Goal: Task Accomplishment & Management: Manage account settings

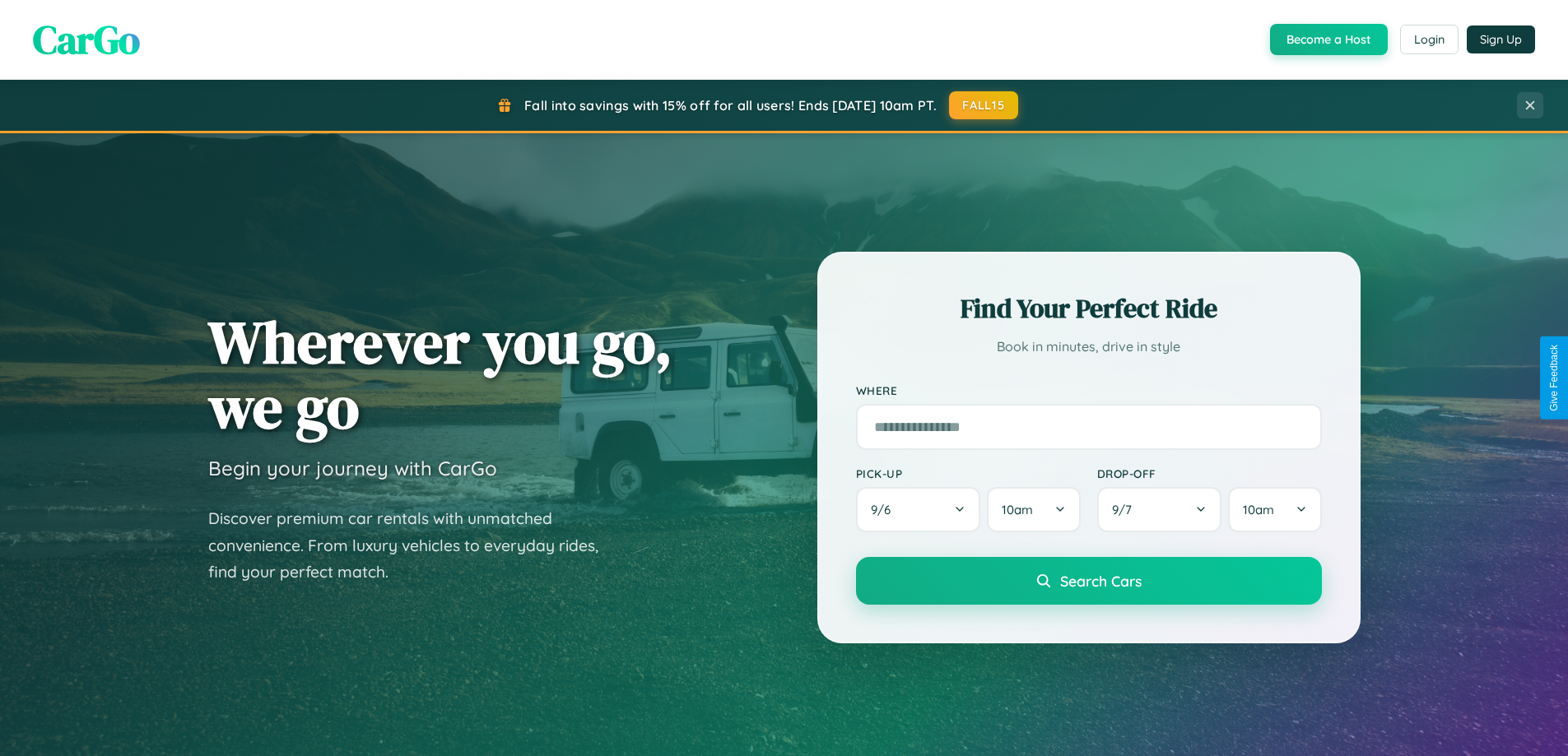
scroll to position [1132, 0]
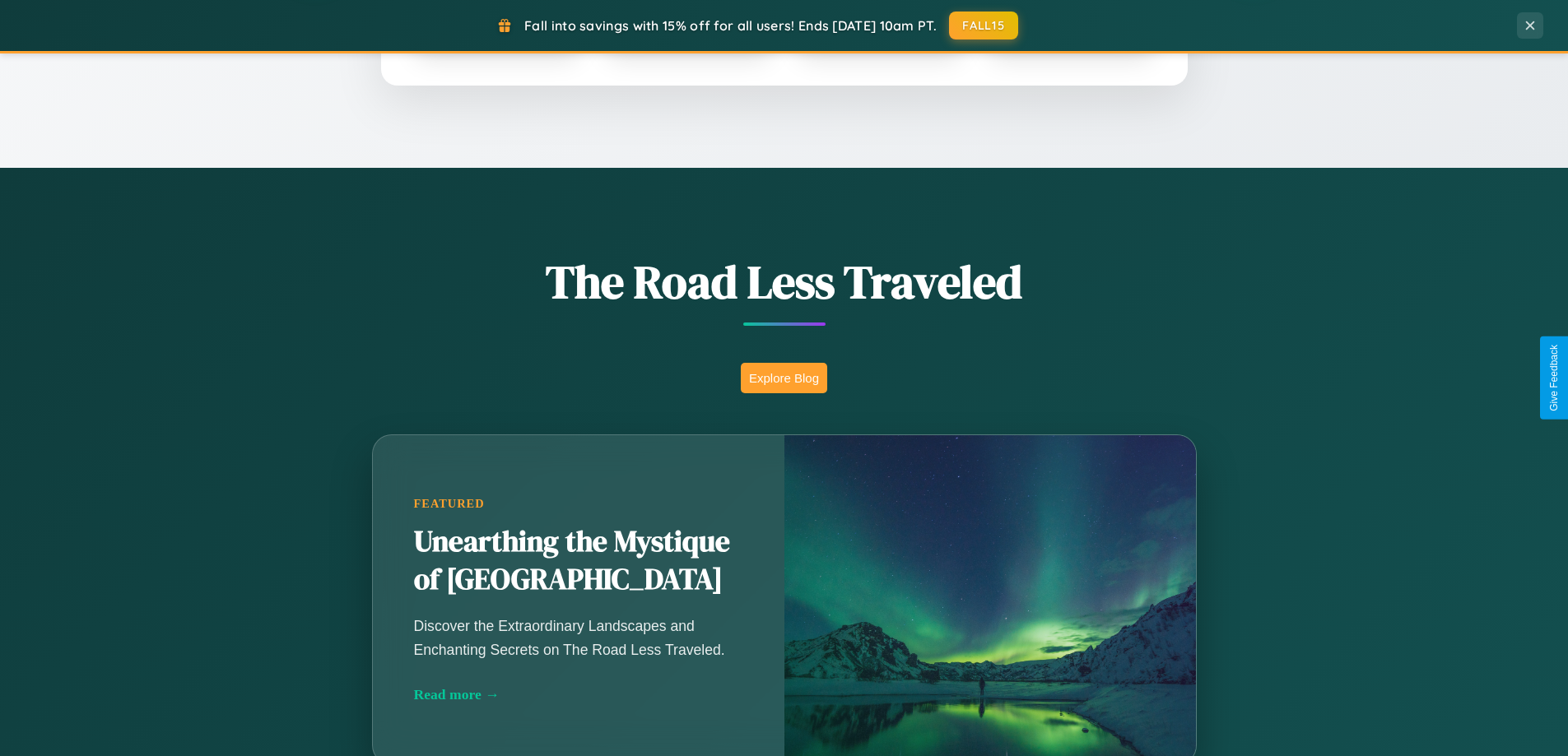
click at [784, 378] on button "Explore Blog" at bounding box center [784, 378] width 87 height 31
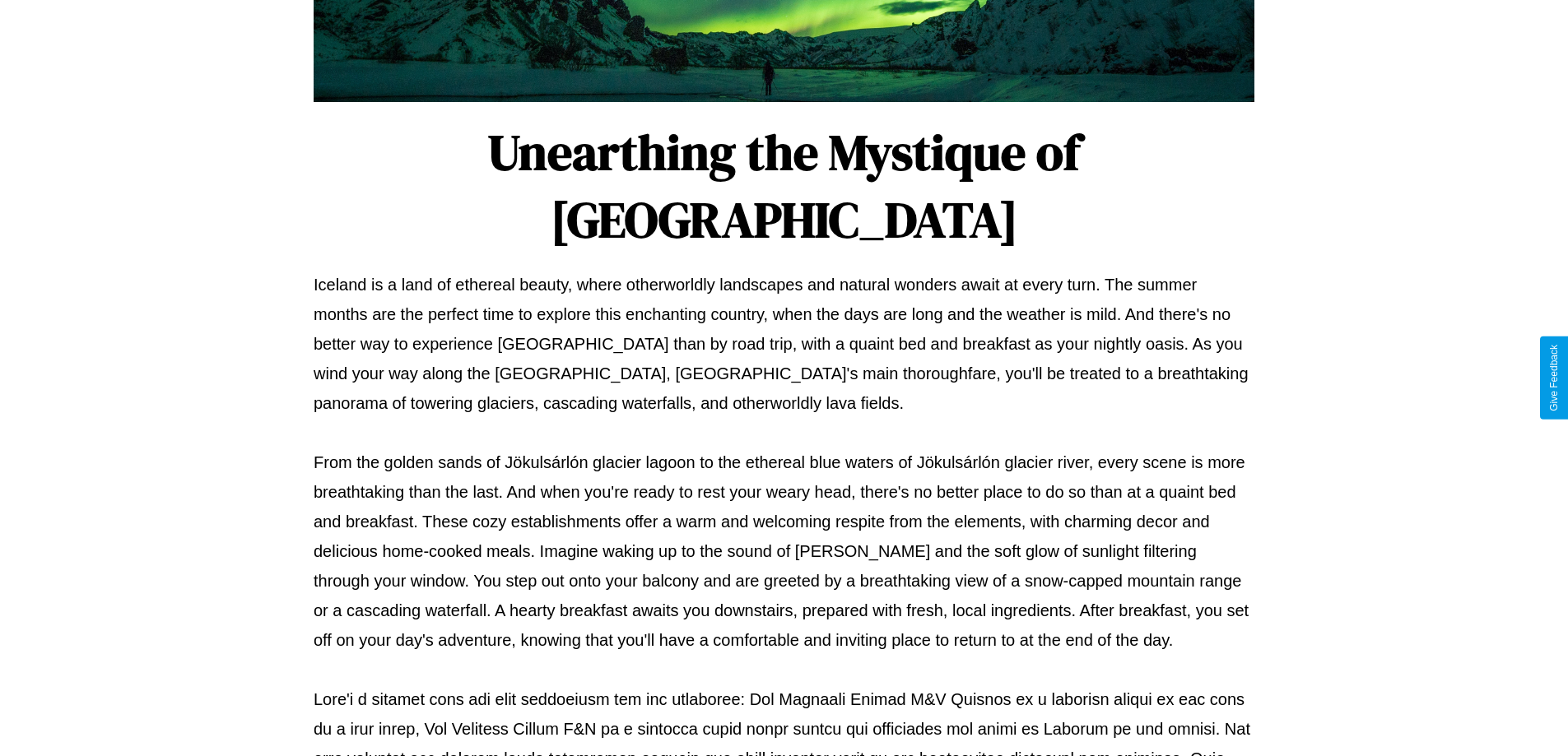
scroll to position [532, 0]
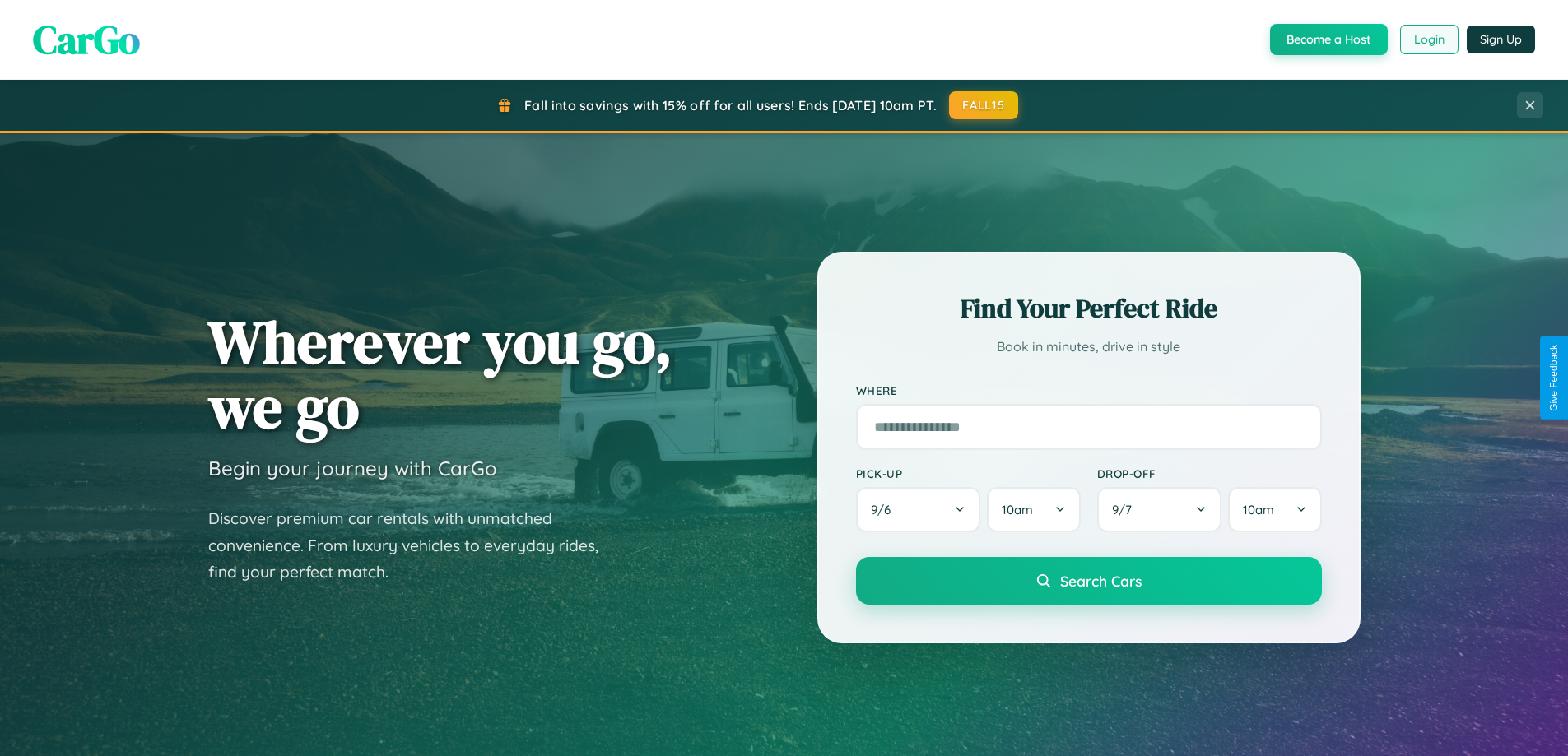
click at [1428, 40] on button "Login" at bounding box center [1429, 40] width 59 height 30
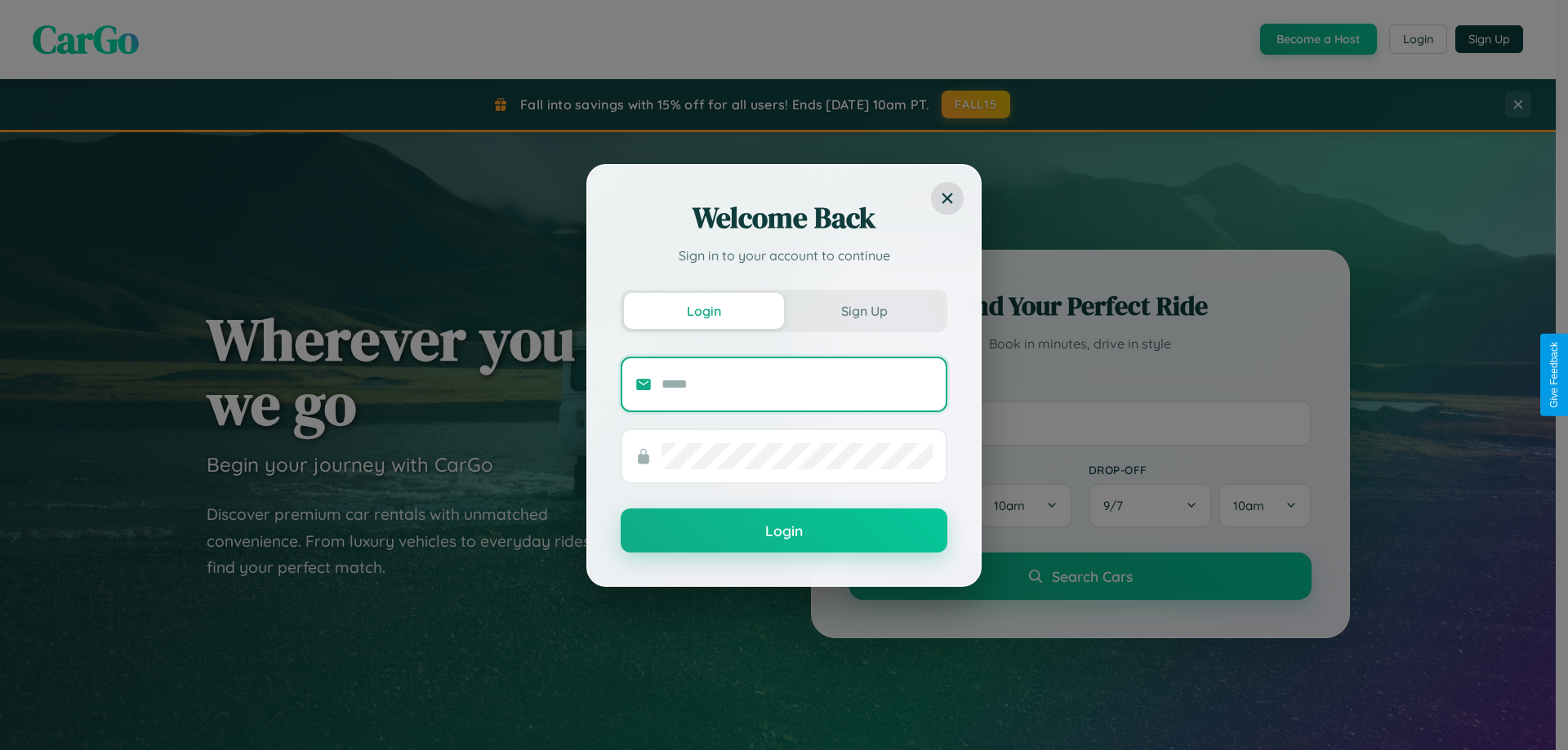
click at [797, 384] on input "text" at bounding box center [796, 384] width 271 height 26
type input "**********"
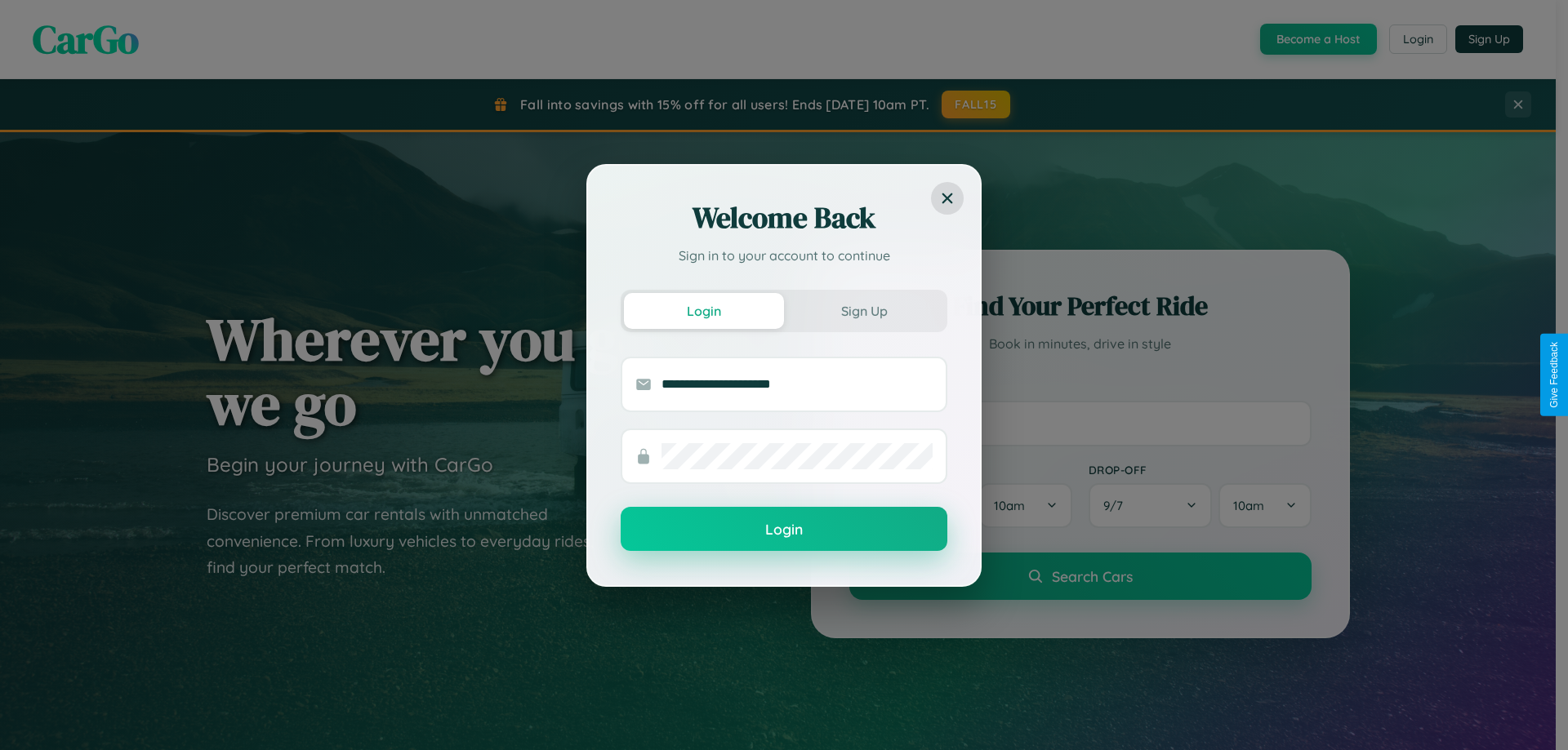
click at [784, 530] on button "Login" at bounding box center [783, 529] width 326 height 44
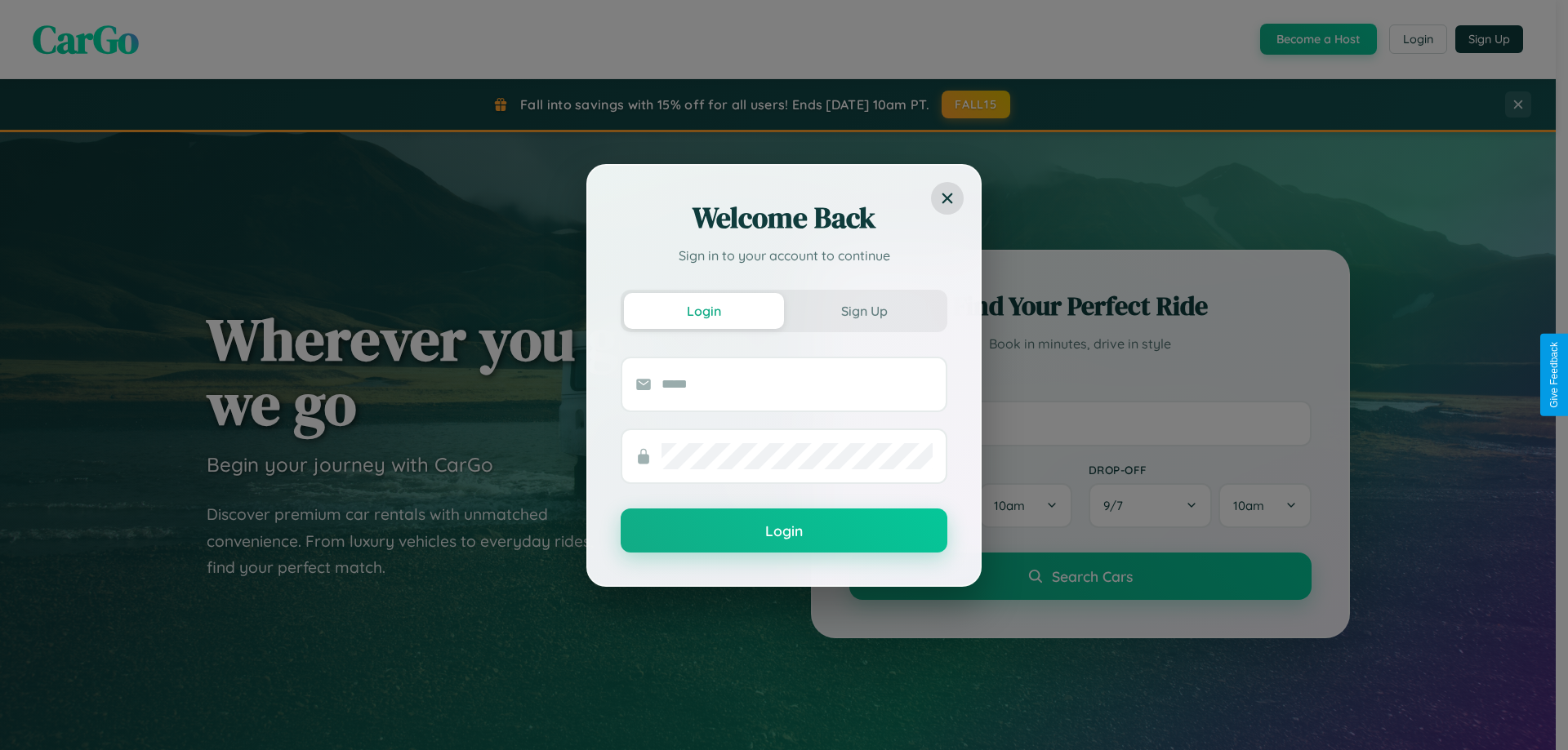
scroll to position [3141, 0]
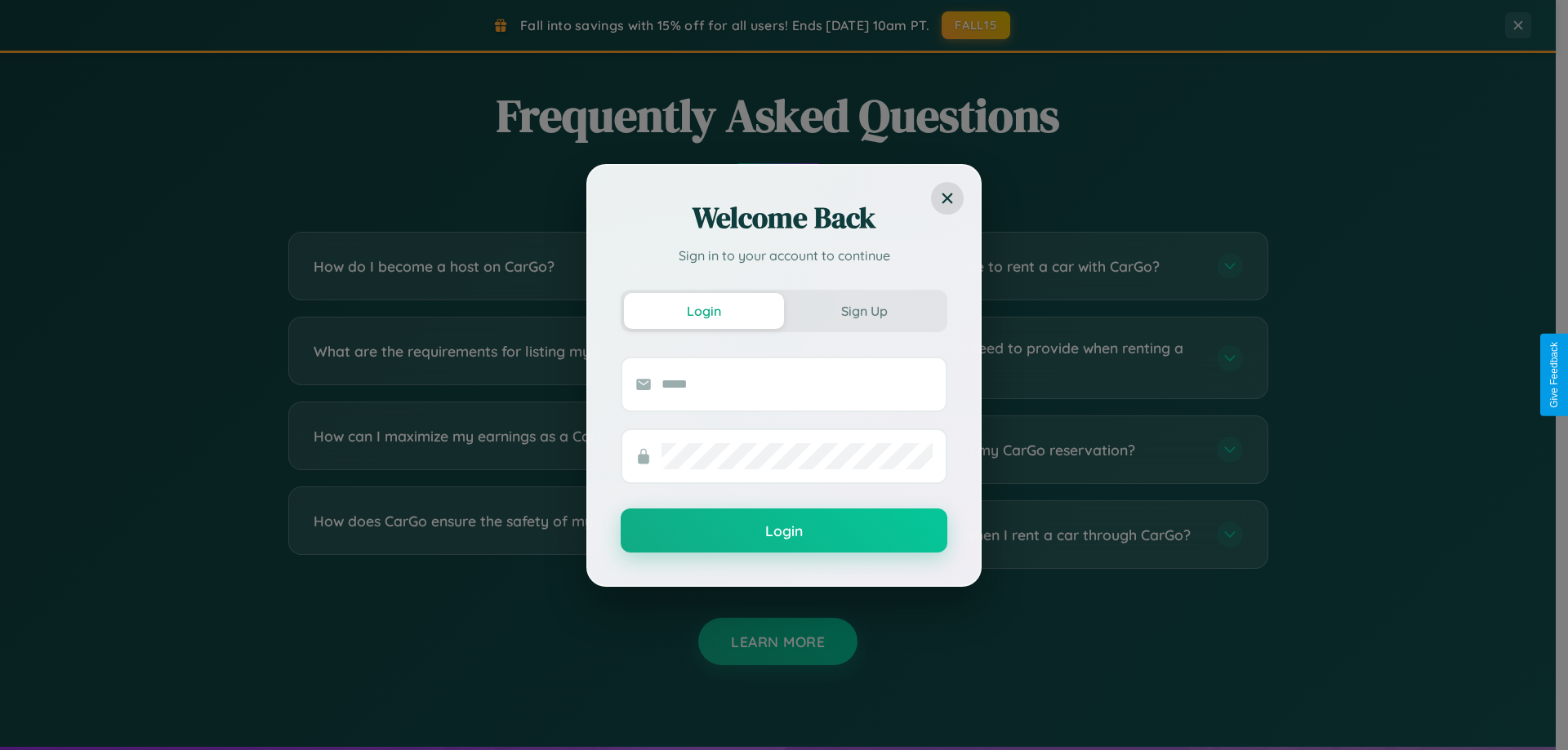
click at [525, 266] on div "Welcome Back Sign in to your account to continue Login Sign Up Login" at bounding box center [784, 375] width 1568 height 750
click at [1031, 535] on div "Welcome Back Sign in to your account to continue Login Sign Up Login" at bounding box center [784, 375] width 1568 height 750
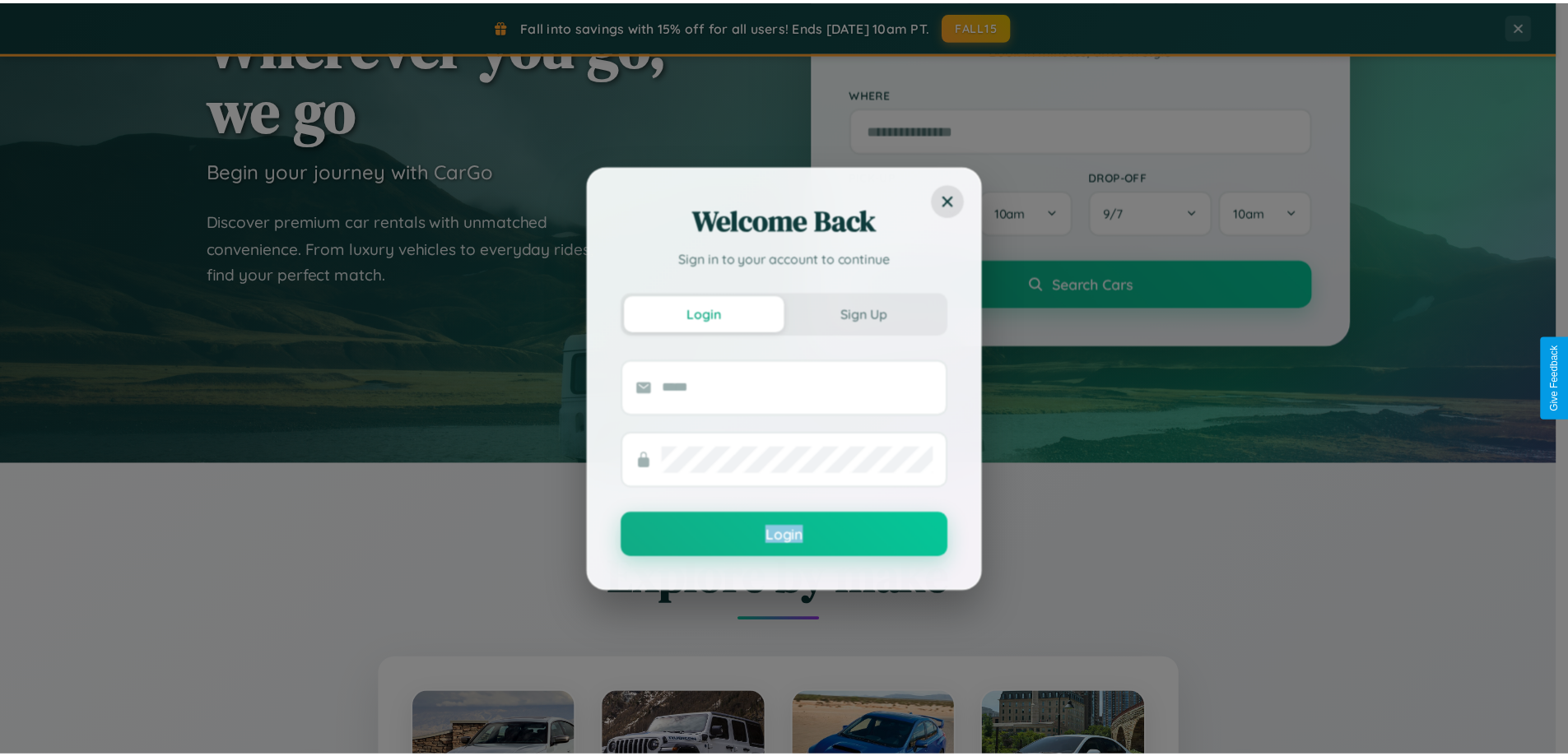
scroll to position [0, 0]
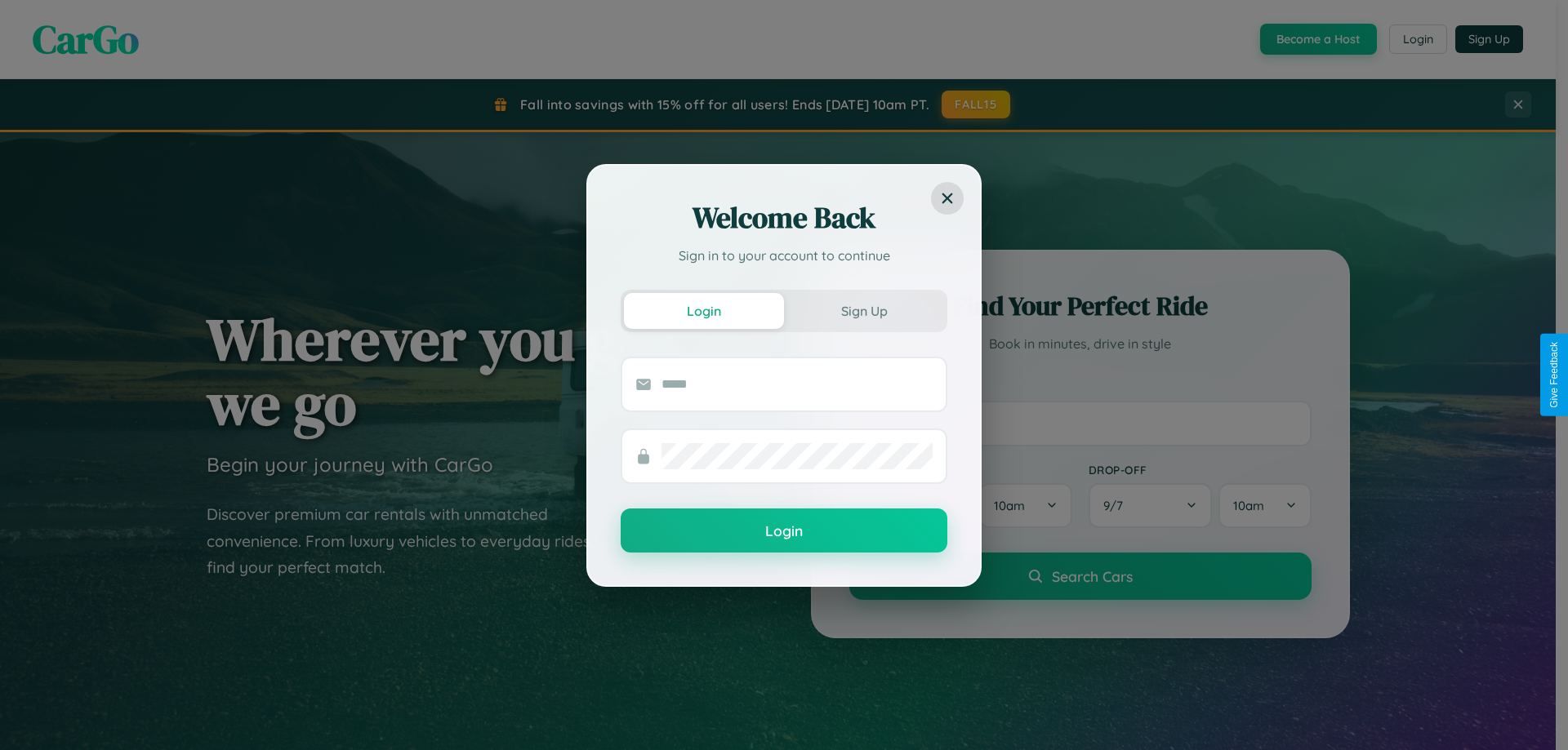
click at [1417, 39] on div "Welcome Back Sign in to your account to continue Login Sign Up Login" at bounding box center [784, 375] width 1568 height 750
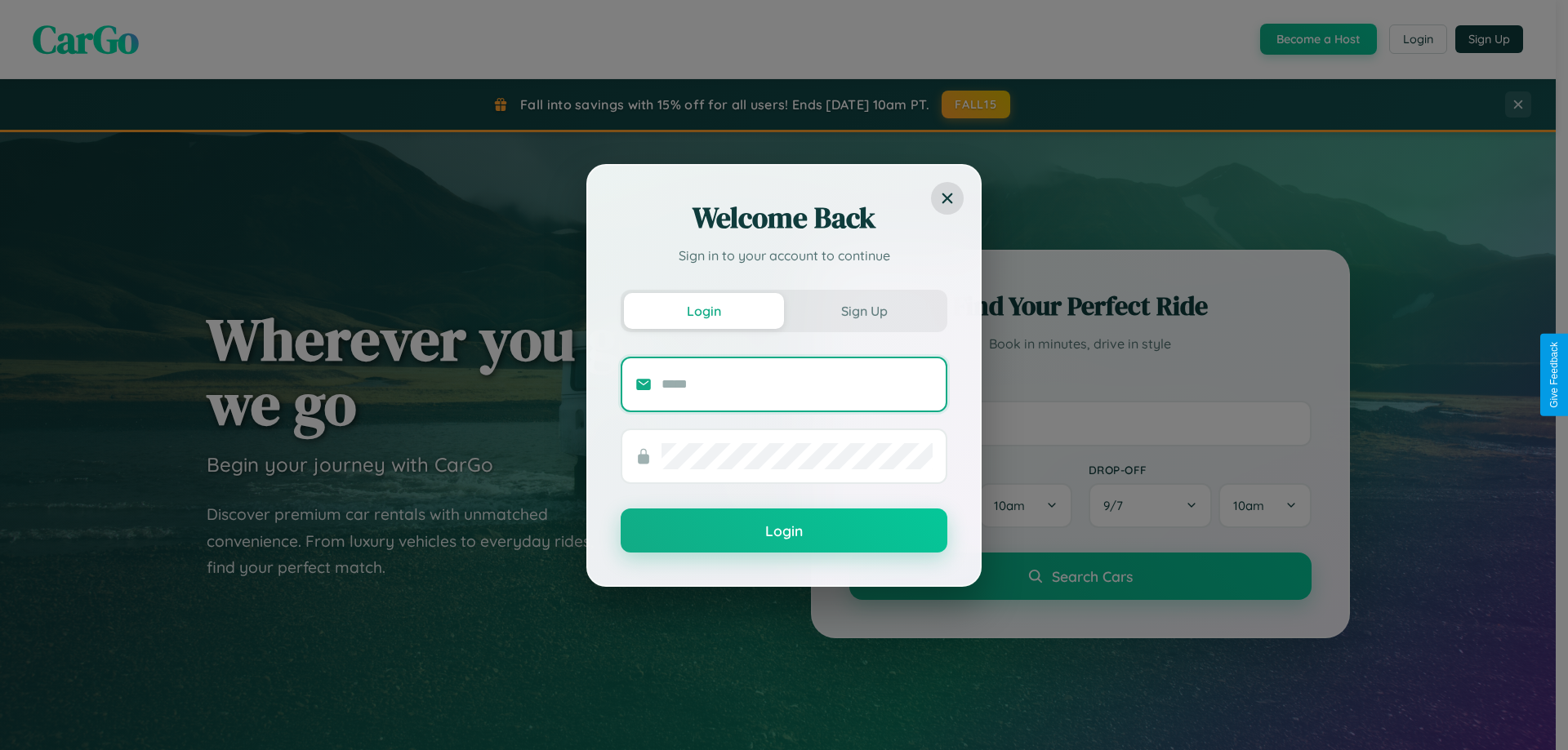
click at [797, 384] on input "text" at bounding box center [796, 384] width 271 height 26
type input "**********"
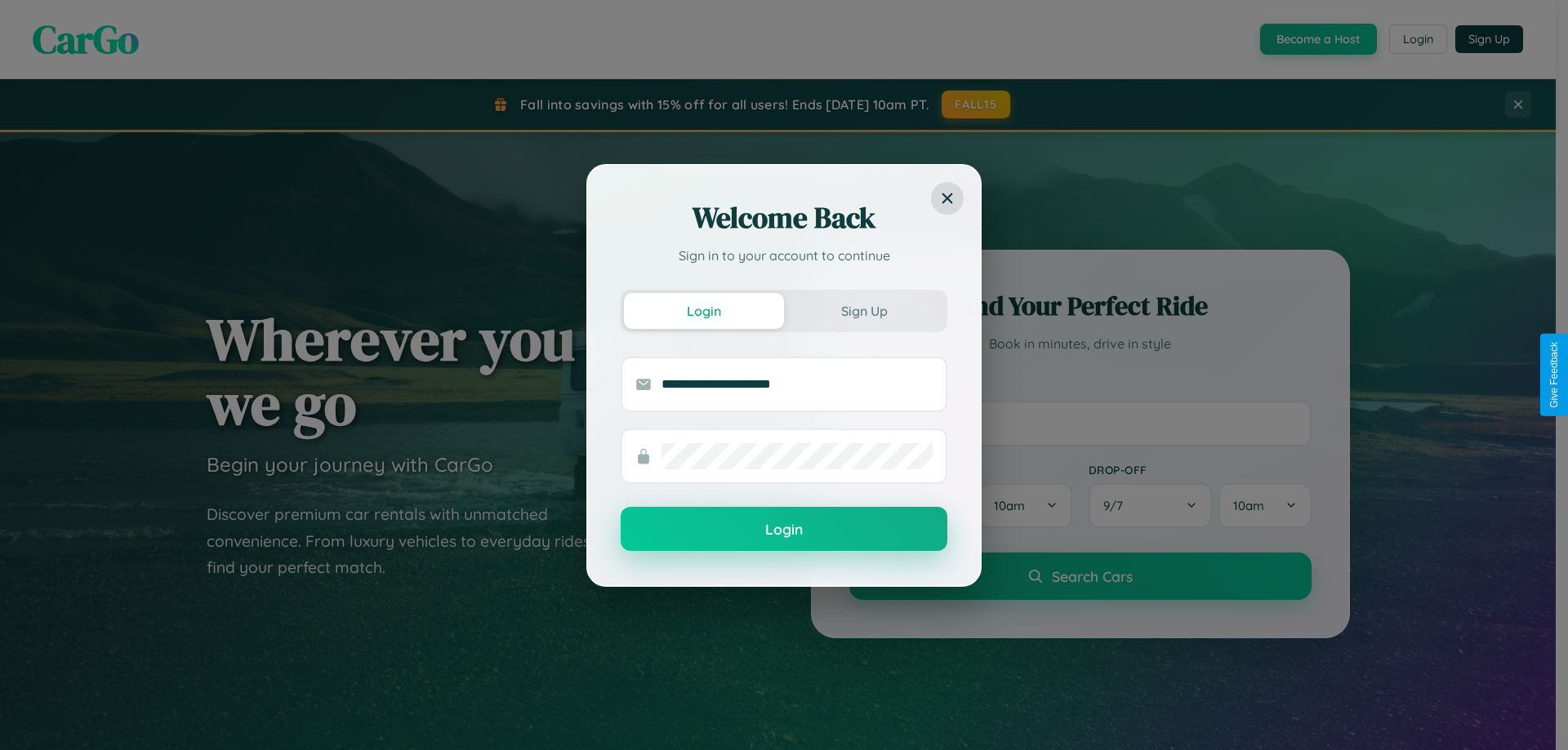
click at [784, 530] on button "Login" at bounding box center [783, 529] width 326 height 44
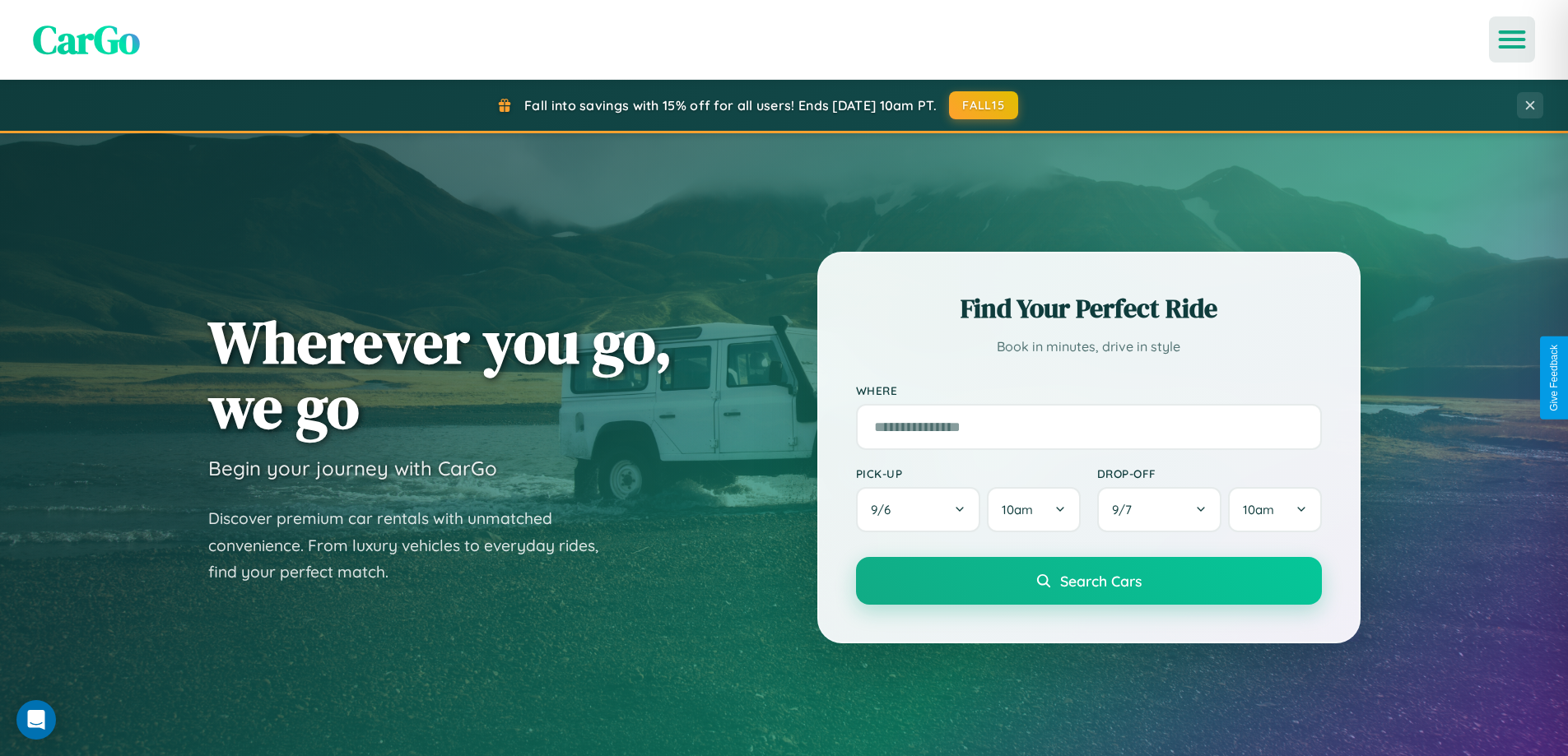
click at [1512, 40] on icon "Open menu" at bounding box center [1512, 39] width 24 height 14
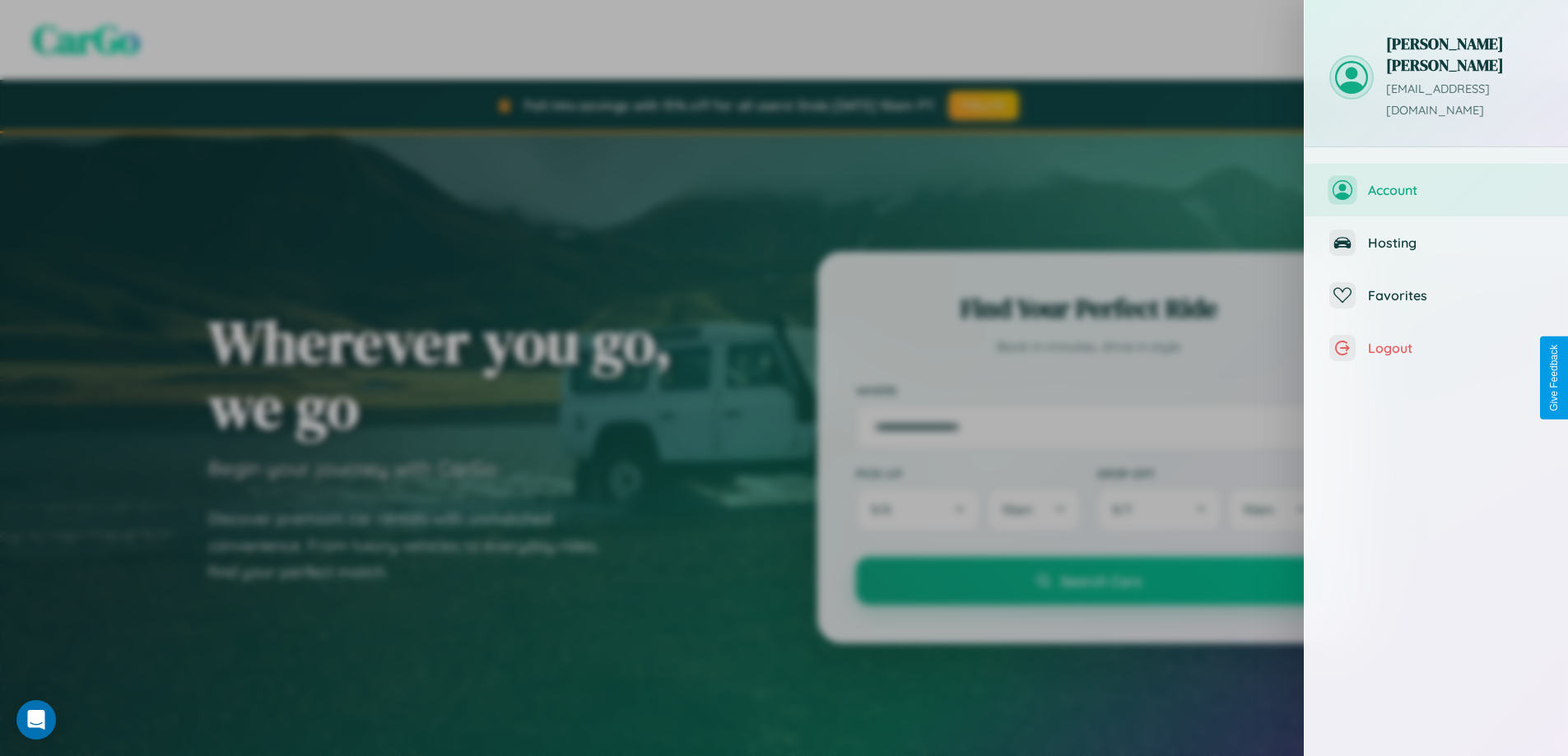
click at [1437, 182] on span "Account" at bounding box center [1456, 190] width 176 height 16
